Goal: Information Seeking & Learning: Learn about a topic

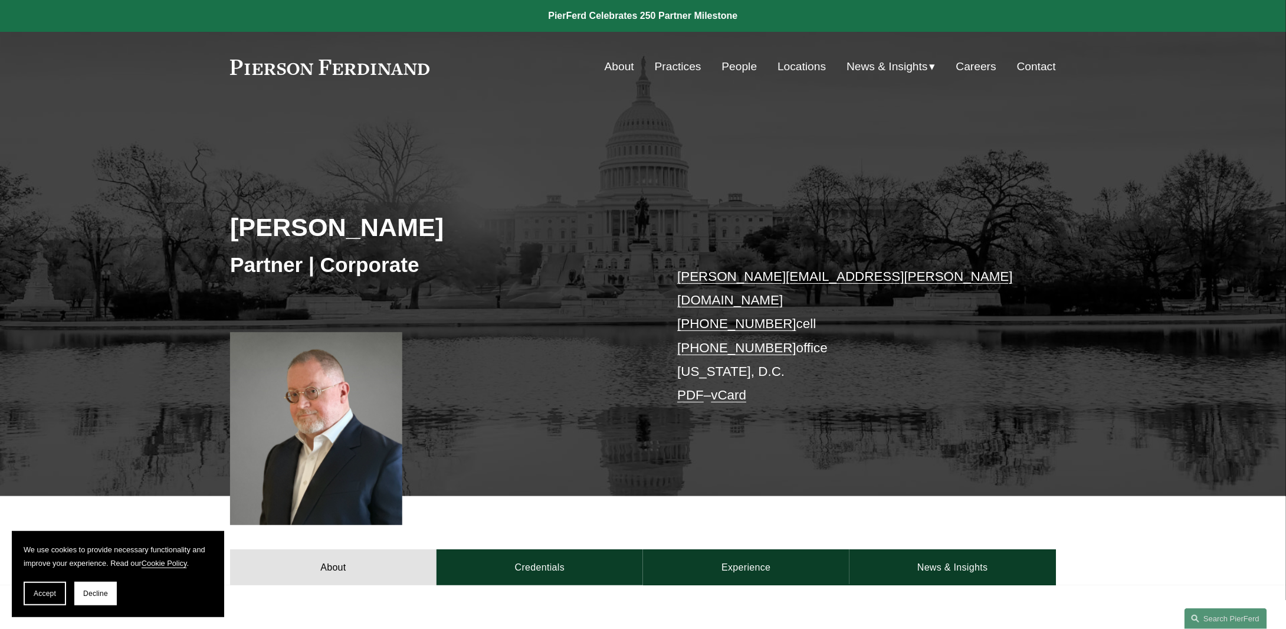
click at [619, 66] on link "About" at bounding box center [619, 66] width 29 height 22
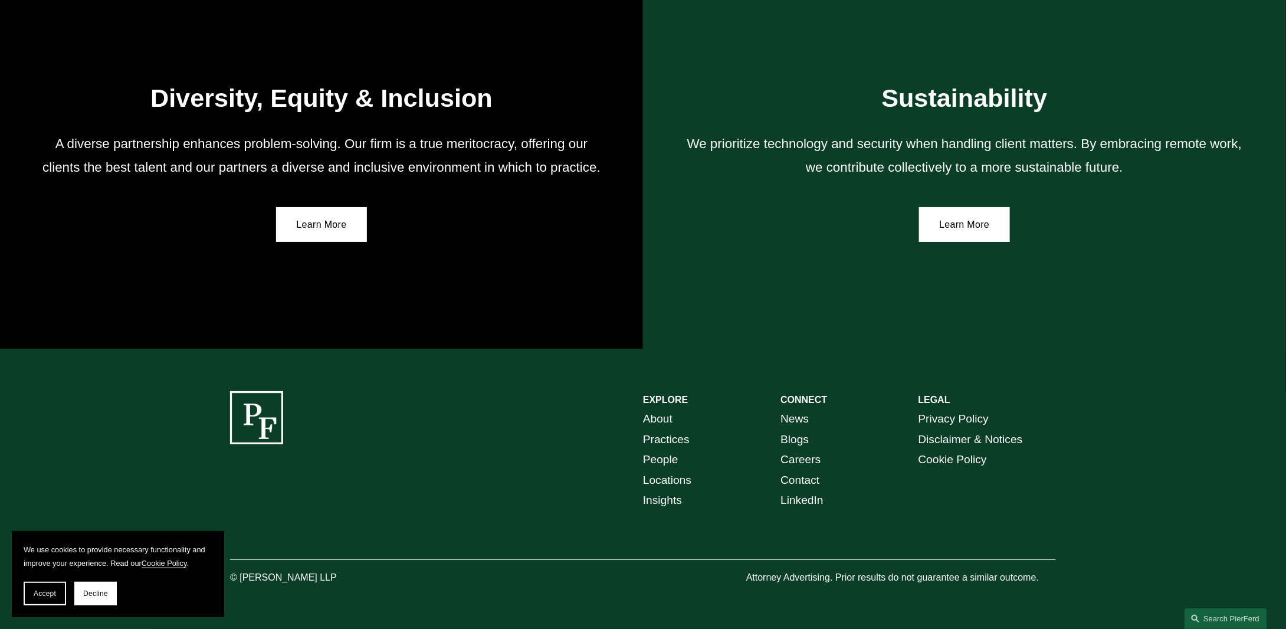
scroll to position [2160, 0]
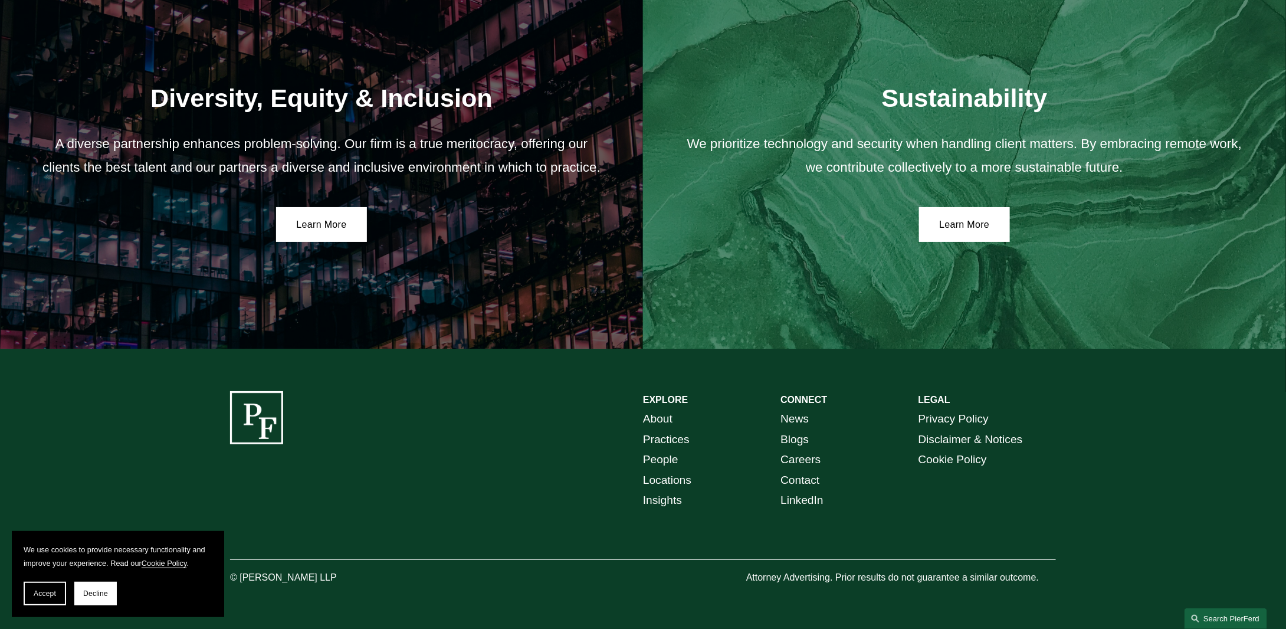
click at [1222, 609] on link "Search this site" at bounding box center [1225, 618] width 83 height 21
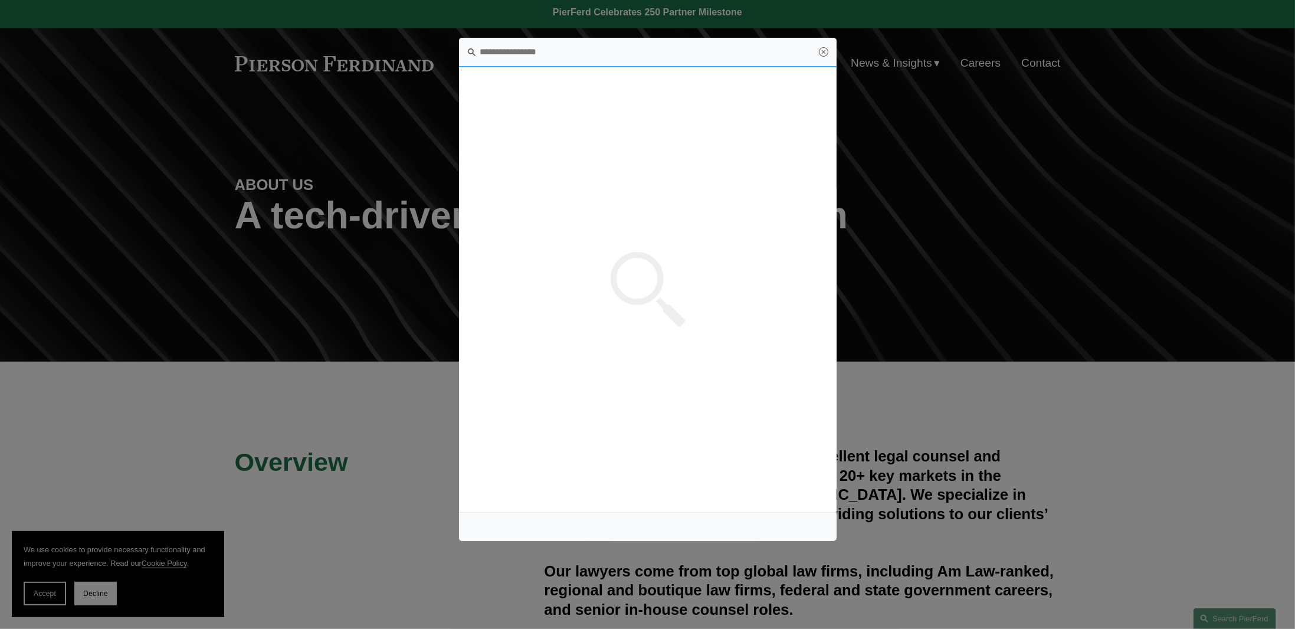
scroll to position [0, 0]
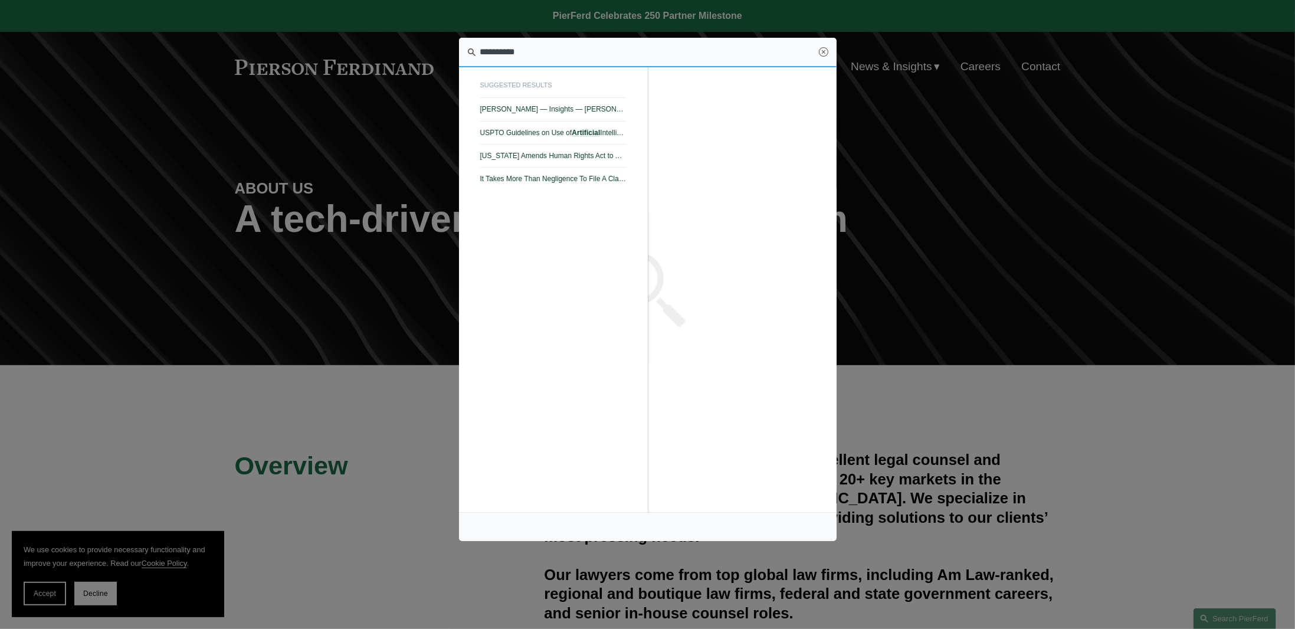
type input "**********"
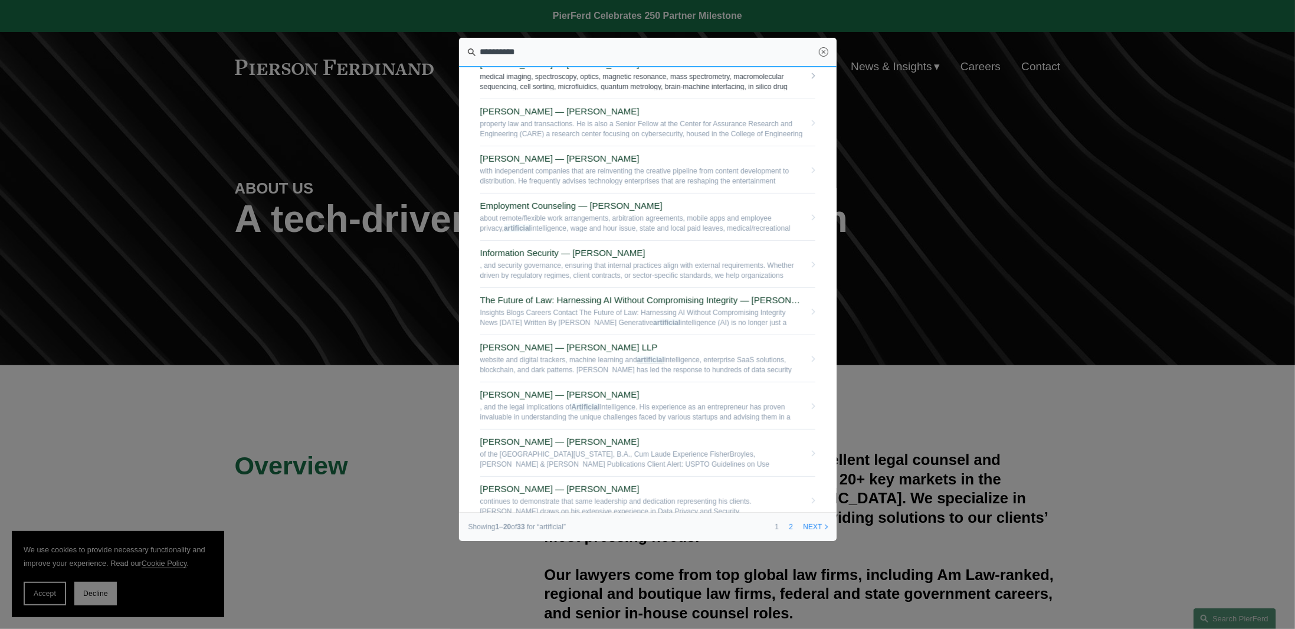
scroll to position [354, 0]
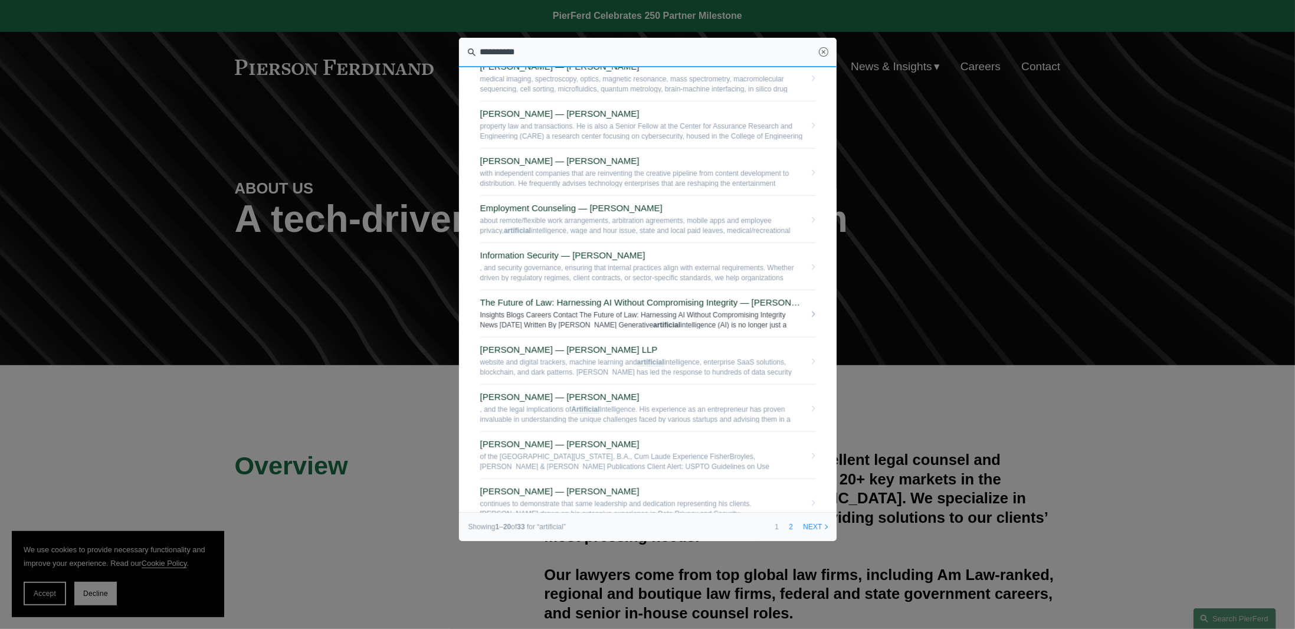
click at [678, 290] on link "The Future of Law: Harnessing AI Without Compromising Integrity — Pierson Ferdi…" at bounding box center [647, 313] width 335 height 47
